Goal: Task Accomplishment & Management: Use online tool/utility

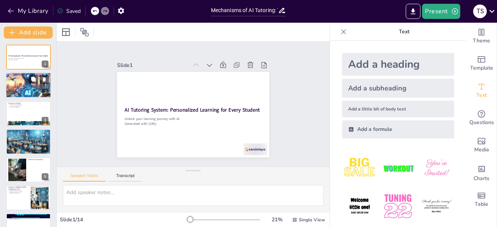
click at [18, 81] on div at bounding box center [28, 85] width 45 height 45
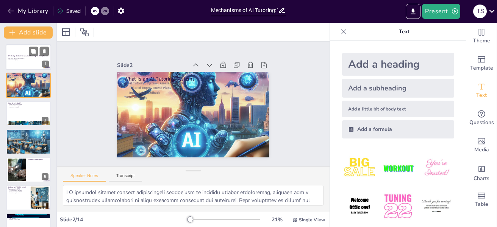
click at [29, 61] on div at bounding box center [28, 57] width 45 height 26
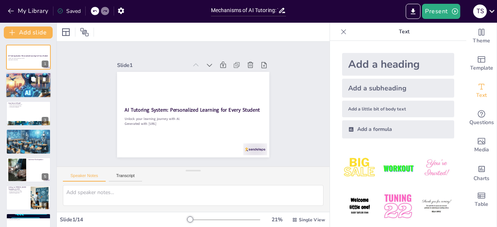
click at [17, 86] on div at bounding box center [28, 85] width 45 height 45
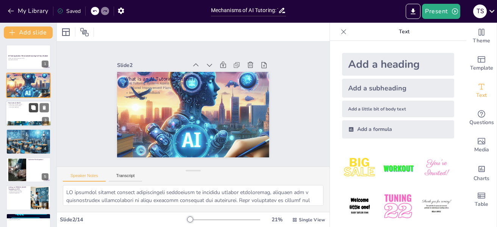
checkbox input "true"
click at [29, 109] on button at bounding box center [33, 107] width 9 height 9
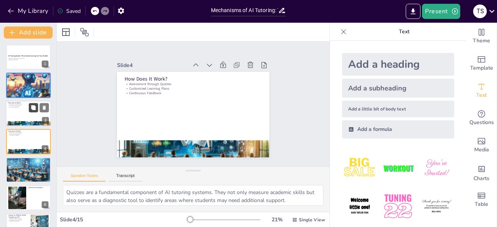
scroll to position [9, 0]
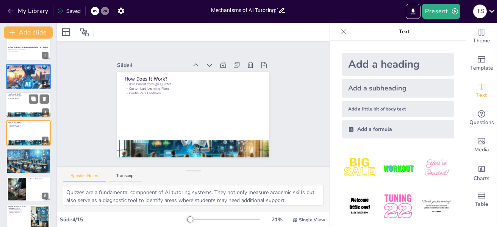
click at [16, 107] on div at bounding box center [28, 105] width 45 height 26
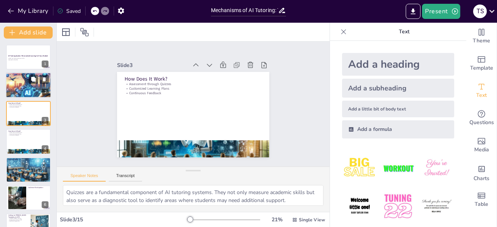
click at [14, 75] on p "AI Tutoring Systems Assess Students" at bounding box center [28, 76] width 41 height 2
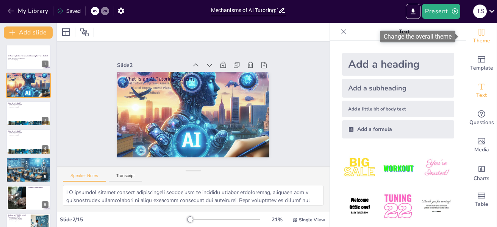
click at [486, 41] on div "Theme" at bounding box center [482, 36] width 30 height 27
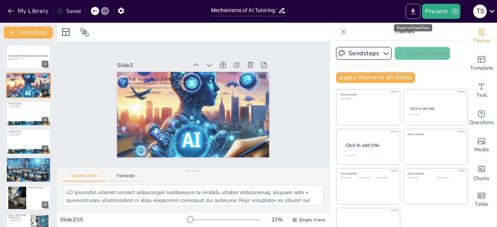
click at [415, 13] on icon "Export to PowerPoint" at bounding box center [413, 12] width 8 height 8
click at [408, 7] on button "Export to PowerPoint" at bounding box center [413, 11] width 15 height 15
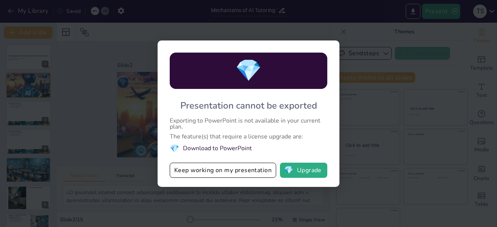
click at [198, 25] on div "💎 Presentation cannot be exported Exporting to PowerPoint is not available in y…" at bounding box center [248, 113] width 497 height 227
click at [89, 113] on div "💎 Presentation cannot be exported Exporting to PowerPoint is not available in y…" at bounding box center [248, 113] width 497 height 227
click at [234, 172] on button "Keep working on my presentation" at bounding box center [223, 170] width 107 height 15
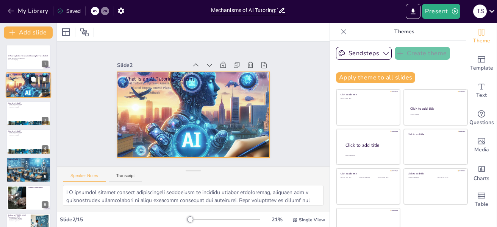
click at [22, 86] on div at bounding box center [28, 85] width 45 height 45
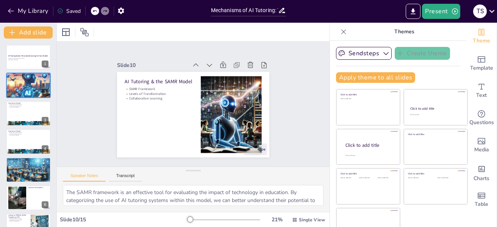
checkbox input "true"
